Goal: Task Accomplishment & Management: Complete application form

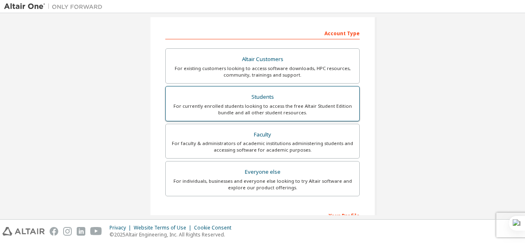
scroll to position [121, 0]
click at [243, 104] on div "For currently enrolled students looking to access the free Altair Student Editi…" at bounding box center [263, 109] width 184 height 13
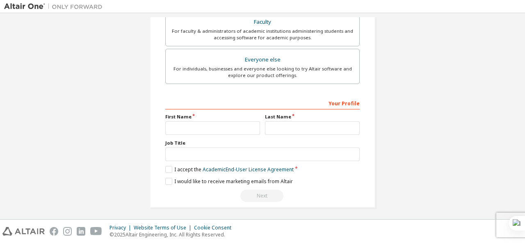
scroll to position [255, 0]
click at [215, 127] on input "text" at bounding box center [212, 128] width 95 height 14
type input "*"
type input "********"
click at [281, 128] on input "text" at bounding box center [312, 128] width 95 height 14
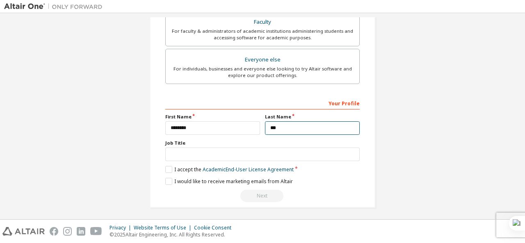
type input "***"
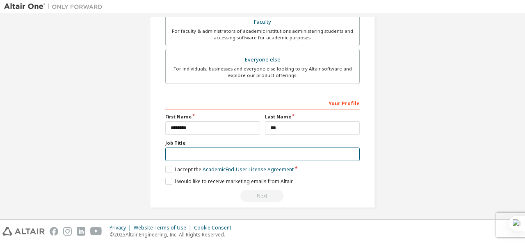
click at [198, 153] on input "text" at bounding box center [262, 155] width 195 height 14
type input "*******"
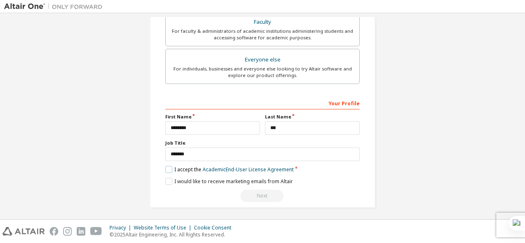
click at [167, 170] on label "I accept the Academic End-User License Agreement" at bounding box center [229, 169] width 128 height 7
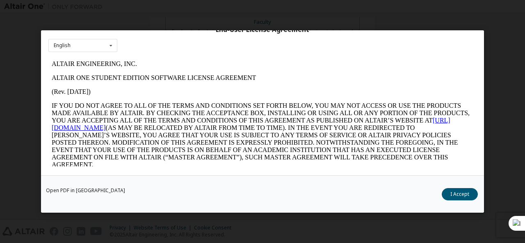
scroll to position [32, 0]
click at [457, 197] on button "I Accept" at bounding box center [460, 194] width 36 height 12
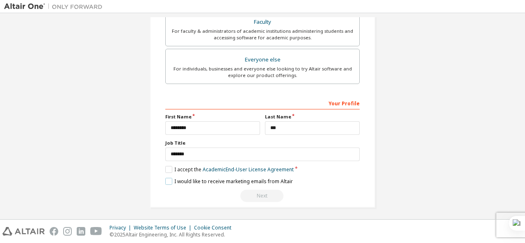
click at [170, 179] on label "I would like to receive marketing emails from Altair" at bounding box center [229, 181] width 128 height 7
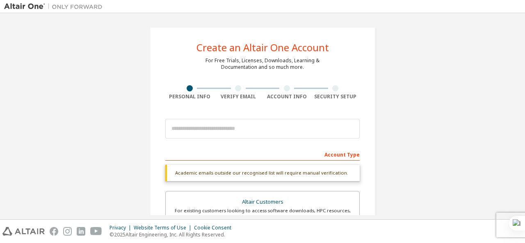
scroll to position [0, 0]
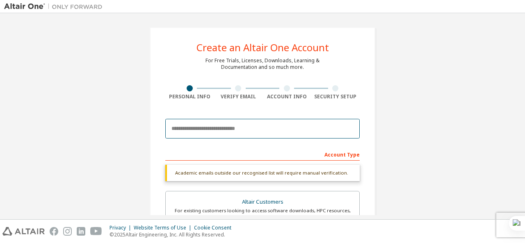
click at [204, 129] on input "email" at bounding box center [262, 129] width 195 height 20
type input "**********"
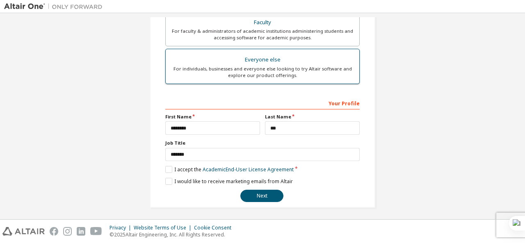
scroll to position [234, 0]
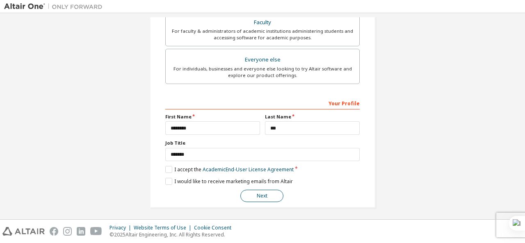
click at [251, 196] on button "Next" at bounding box center [262, 196] width 43 height 12
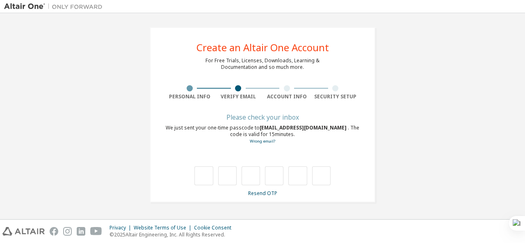
type input "*"
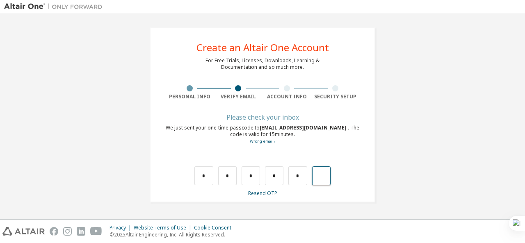
type input "*"
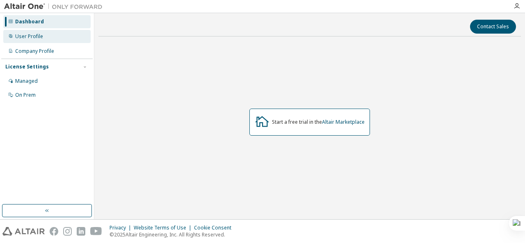
click at [30, 40] on div "User Profile" at bounding box center [46, 36] width 87 height 13
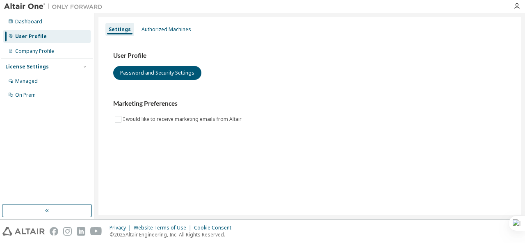
click at [30, 44] on div "Dashboard User Profile Company Profile License Settings Managed On Prem" at bounding box center [47, 58] width 92 height 88
click at [30, 45] on div "Company Profile" at bounding box center [46, 51] width 87 height 13
